Goal: Information Seeking & Learning: Understand process/instructions

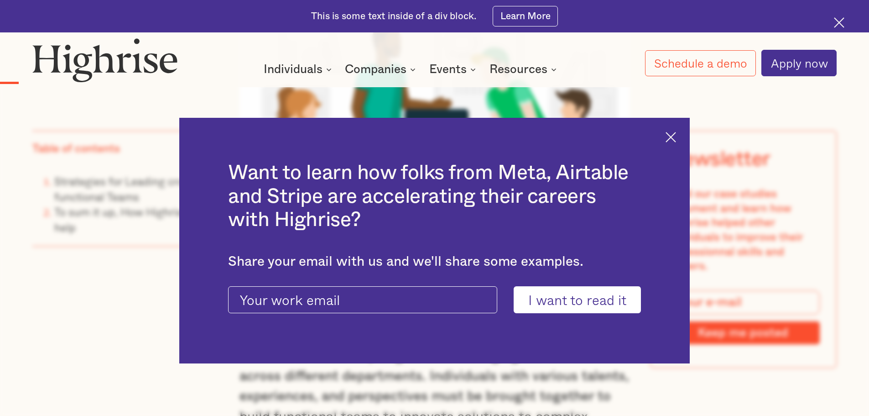
scroll to position [1049, 0]
click at [675, 138] on img at bounding box center [671, 137] width 10 height 10
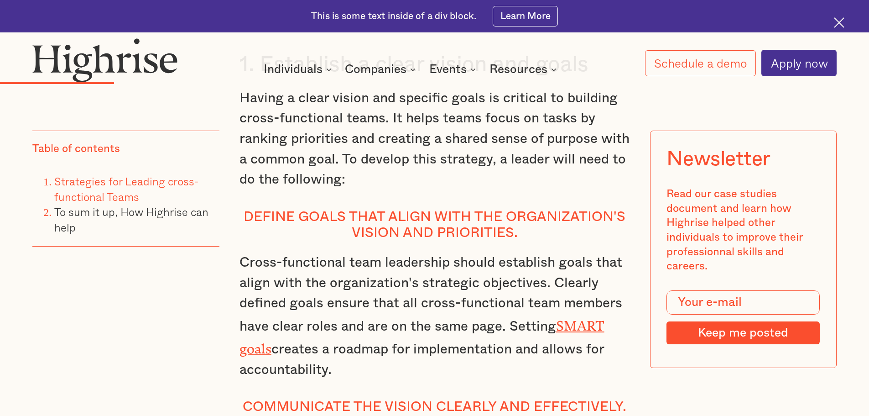
scroll to position [2007, 0]
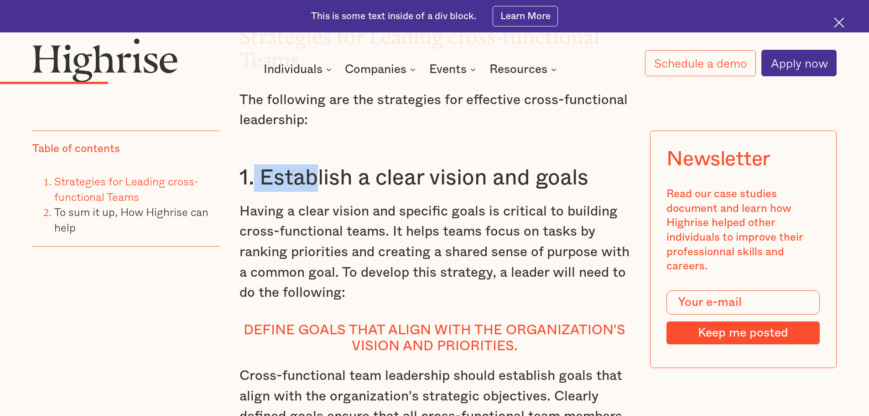
drag, startPoint x: 252, startPoint y: 189, endPoint x: 314, endPoint y: 206, distance: 64.9
click at [314, 192] on h3 "1. Establish a clear vision and goals" at bounding box center [434, 177] width 390 height 27
click at [263, 192] on h3 "1. Establish a clear vision and goals" at bounding box center [434, 177] width 390 height 27
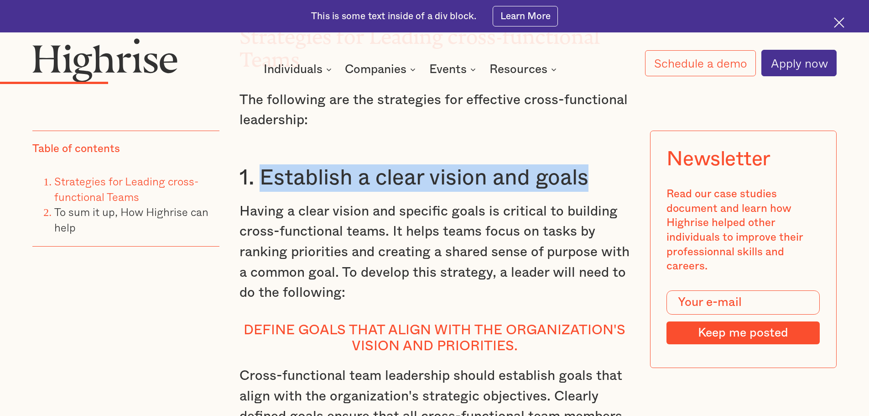
drag, startPoint x: 261, startPoint y: 196, endPoint x: 564, endPoint y: 192, distance: 302.9
click at [596, 192] on h3 "1. Establish a clear vision and goals" at bounding box center [434, 177] width 390 height 27
copy h3 "Establish a clear vision and goals"
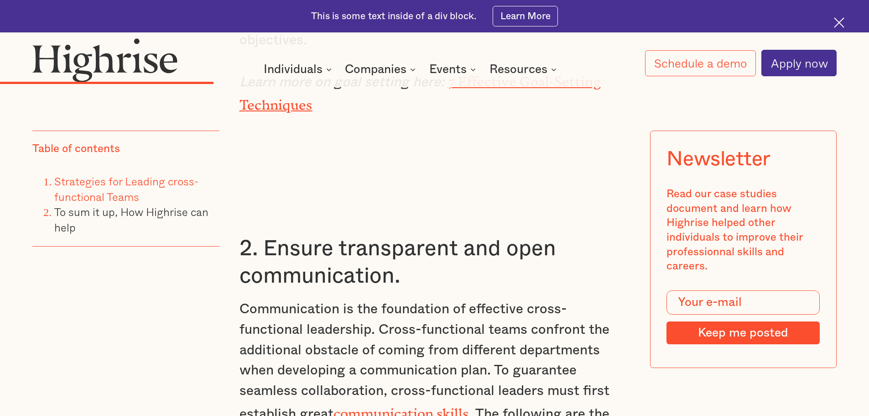
scroll to position [3239, 0]
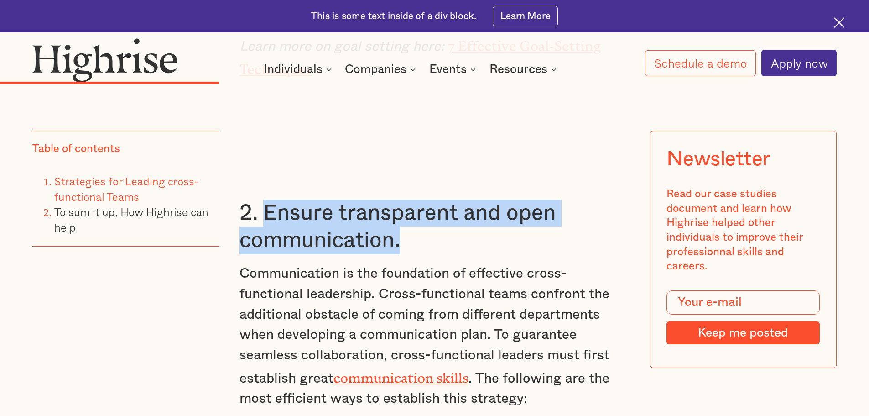
drag, startPoint x: 262, startPoint y: 222, endPoint x: 398, endPoint y: 248, distance: 138.4
click at [398, 248] on h3 "2. Ensure transparent and open communication." at bounding box center [434, 226] width 390 height 54
copy h3 "Ensure transparent and open communication."
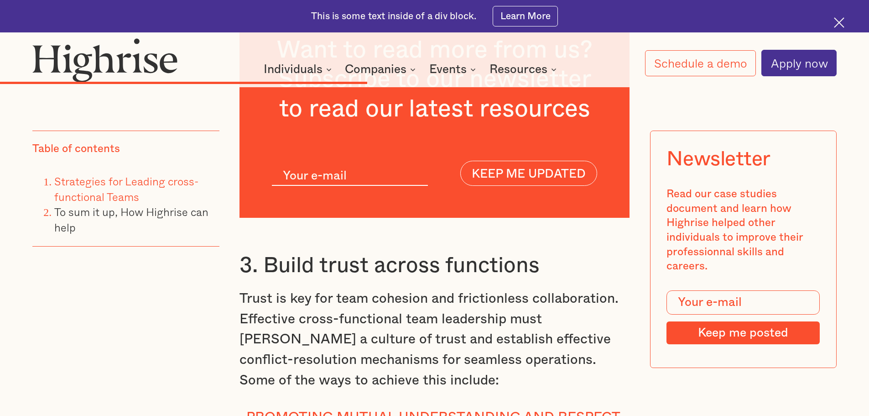
scroll to position [4881, 0]
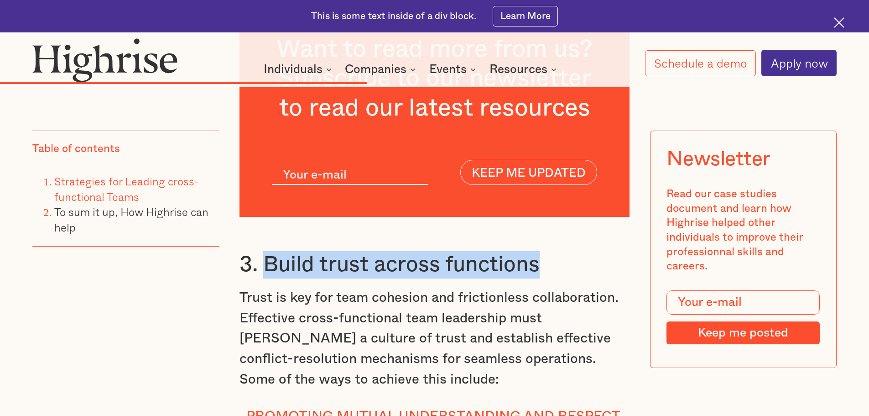
drag, startPoint x: 265, startPoint y: 294, endPoint x: 522, endPoint y: 286, distance: 257.9
click at [549, 278] on h3 "3. Build trust across functions" at bounding box center [434, 264] width 390 height 27
copy h3 "Build trust across functions"
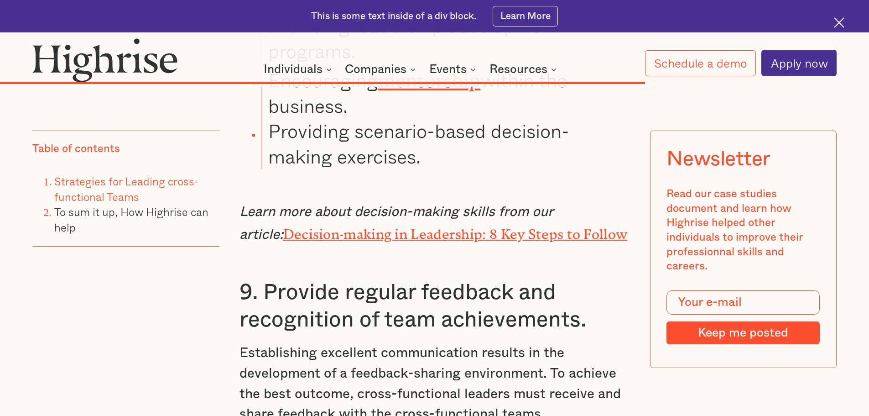
scroll to position [8029, 0]
